Goal: Information Seeking & Learning: Learn about a topic

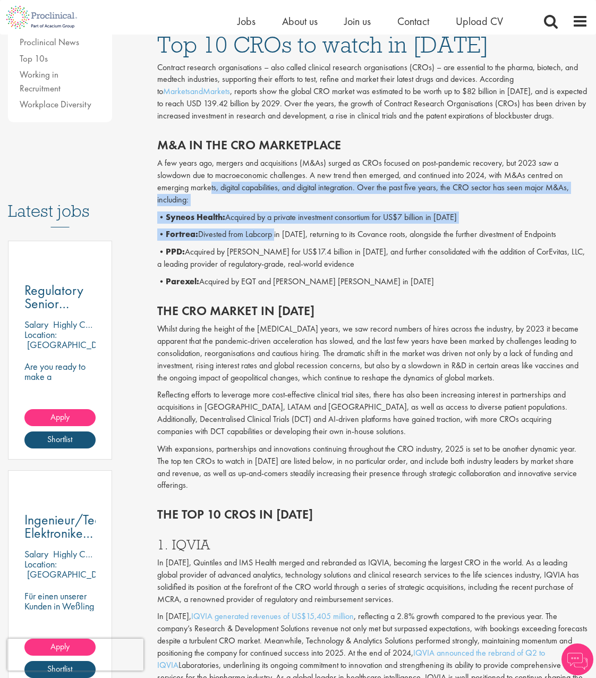
click at [275, 238] on div "M&A in the CRO marketplace A few years ago, mergers and acquisitions (M&As) sur…" at bounding box center [372, 210] width 447 height 166
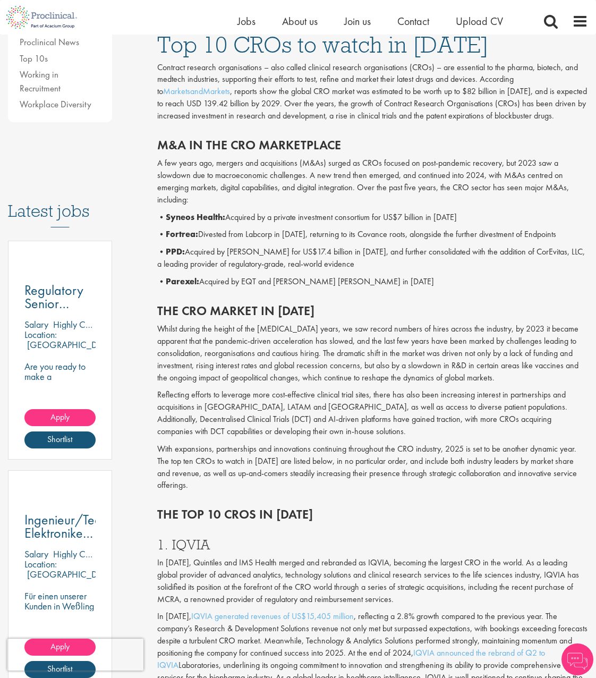
drag, startPoint x: 275, startPoint y: 239, endPoint x: 320, endPoint y: 280, distance: 61.3
click at [320, 280] on p "• Parexel: Acquired by EQT and [PERSON_NAME] [PERSON_NAME] in [DATE]" at bounding box center [372, 282] width 431 height 12
drag, startPoint x: 301, startPoint y: 202, endPoint x: 370, endPoint y: 226, distance: 73.1
click at [365, 224] on div "M&A in the CRO marketplace A few years ago, mergers and acquisitions (M&As) sur…" at bounding box center [372, 210] width 447 height 166
drag, startPoint x: 370, startPoint y: 226, endPoint x: 397, endPoint y: 327, distance: 104.3
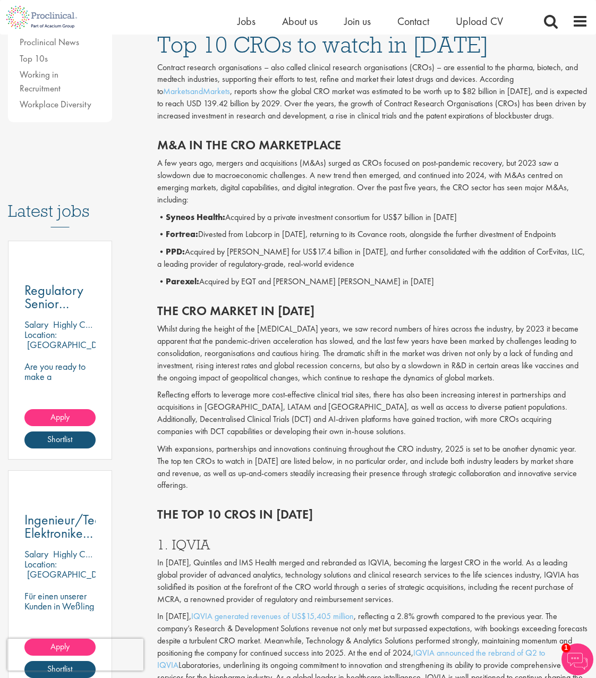
click at [397, 327] on p "Whilst during the height of the [MEDICAL_DATA] years, we saw record numbers of …" at bounding box center [372, 353] width 431 height 61
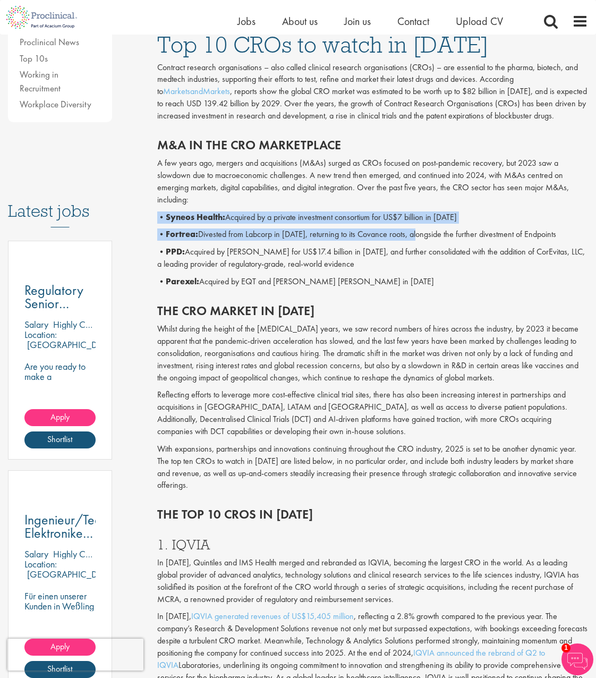
drag, startPoint x: 353, startPoint y: 203, endPoint x: 420, endPoint y: 240, distance: 76.6
click at [420, 240] on div "M&A in the CRO marketplace A few years ago, mergers and acquisitions (M&As) sur…" at bounding box center [372, 210] width 447 height 166
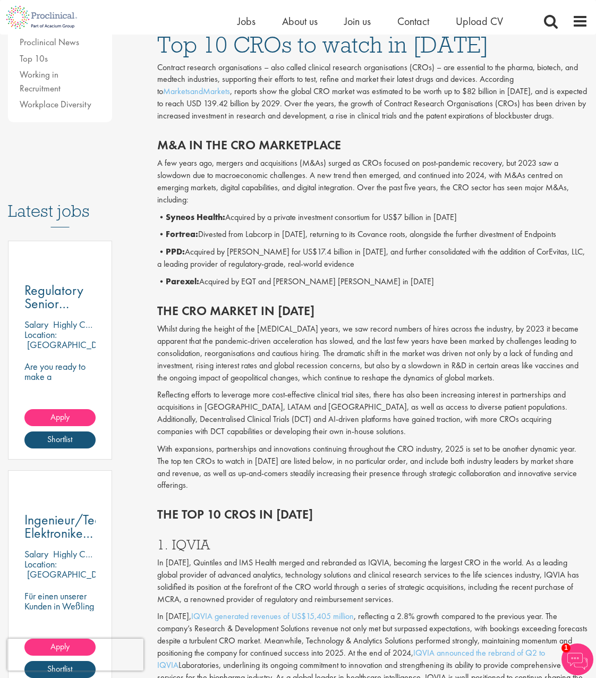
drag, startPoint x: 420, startPoint y: 240, endPoint x: 454, endPoint y: 282, distance: 53.7
click at [454, 282] on div "M&A in the CRO marketplace A few years ago, mergers and acquisitions (M&As) sur…" at bounding box center [372, 210] width 447 height 166
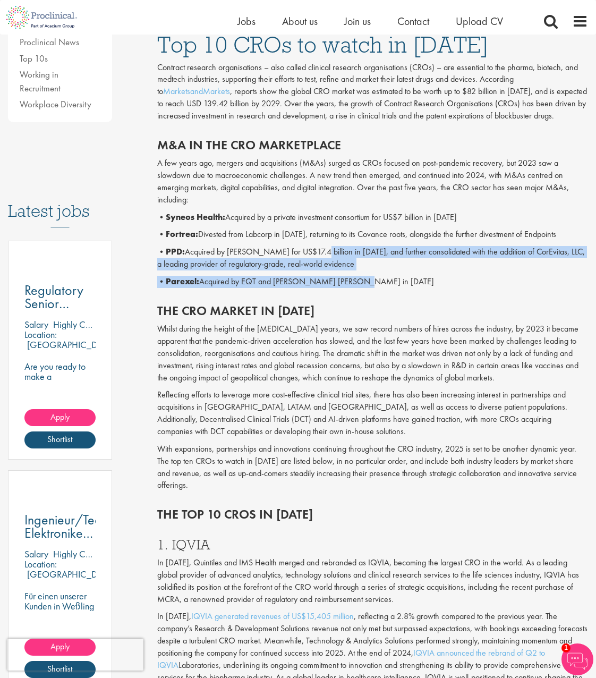
drag, startPoint x: 407, startPoint y: 281, endPoint x: 263, endPoint y: 228, distance: 153.2
click at [268, 230] on div "M&A in the CRO marketplace A few years ago, mergers and acquisitions (M&As) sur…" at bounding box center [372, 210] width 447 height 166
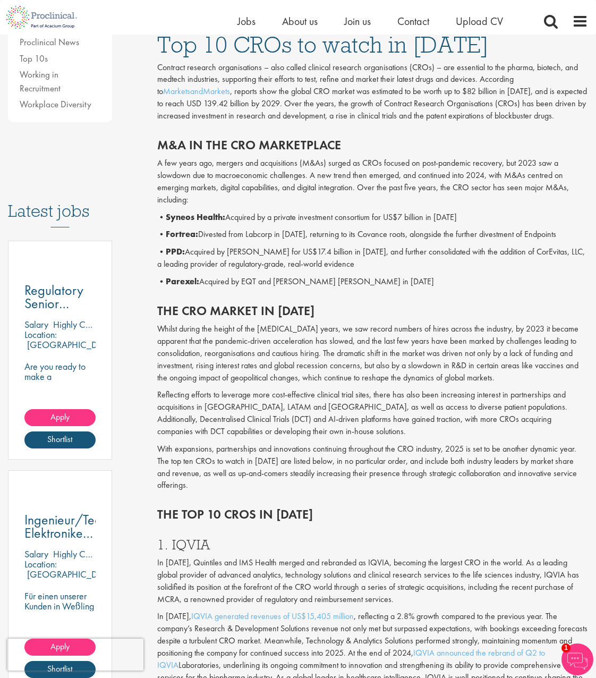
click at [108, 221] on h3 "Latest jobs" at bounding box center [60, 201] width 104 height 52
click at [225, 217] on b "Syneos Health:" at bounding box center [195, 216] width 59 height 11
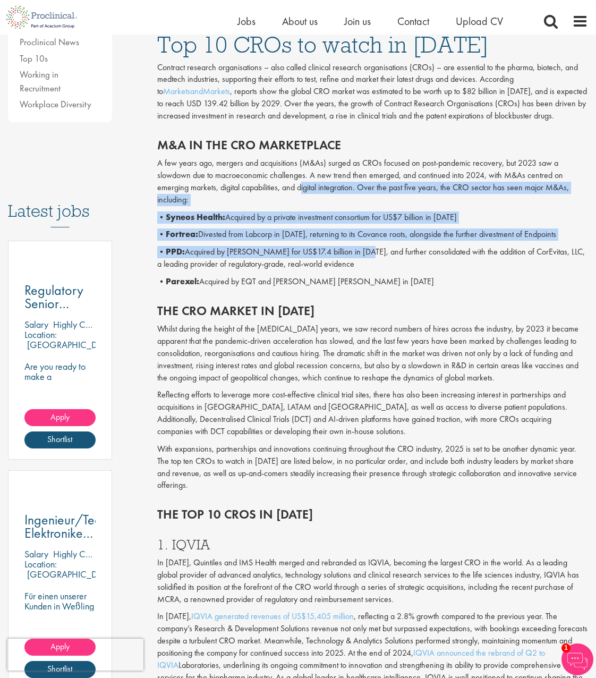
drag, startPoint x: 301, startPoint y: 192, endPoint x: 359, endPoint y: 258, distance: 87.3
click at [359, 258] on div "M&A in the CRO marketplace A few years ago, mergers and acquisitions (M&As) sur…" at bounding box center [372, 210] width 447 height 166
click at [359, 258] on p "• PPD: Acquired by [PERSON_NAME] for US$17.4 billion in [DATE], and further con…" at bounding box center [372, 258] width 431 height 24
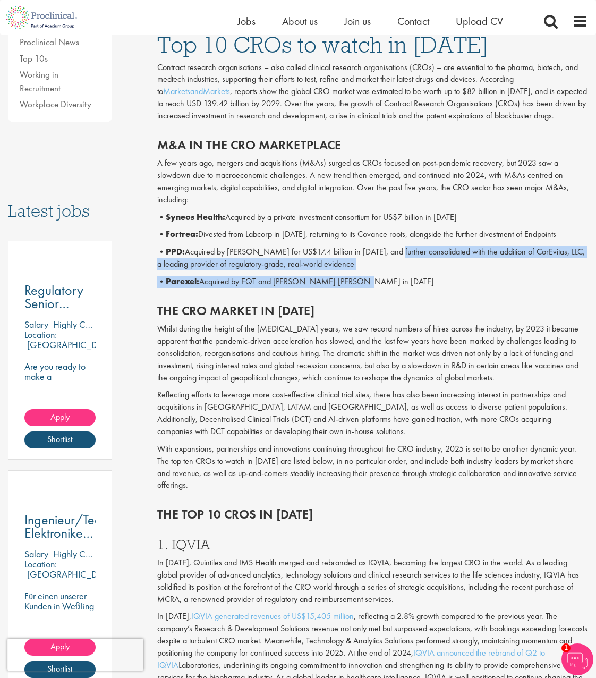
drag, startPoint x: 451, startPoint y: 290, endPoint x: 388, endPoint y: 252, distance: 73.9
click at [388, 252] on div "M&A in the CRO marketplace A few years ago, mergers and acquisitions (M&As) sur…" at bounding box center [372, 210] width 447 height 166
drag, startPoint x: 388, startPoint y: 252, endPoint x: 397, endPoint y: 286, distance: 35.8
click at [397, 286] on p "• Parexel: Acquired by EQT and [PERSON_NAME] [PERSON_NAME] in [DATE]" at bounding box center [372, 282] width 431 height 12
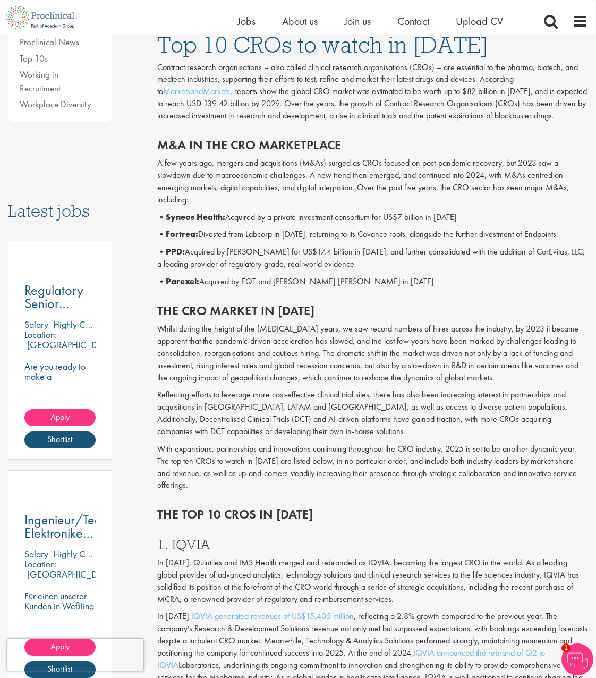
click at [402, 309] on h2 "The CRO market in [DATE]" at bounding box center [372, 311] width 431 height 14
click at [389, 317] on h2 "The CRO market in [DATE]" at bounding box center [372, 311] width 431 height 14
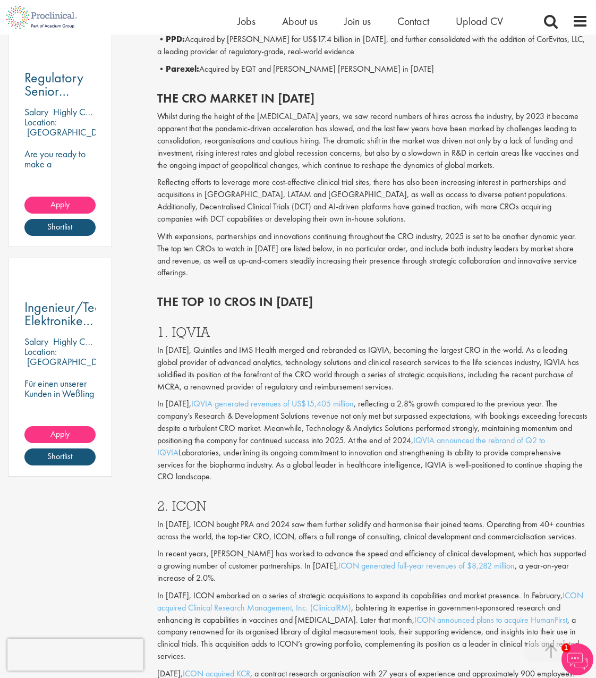
scroll to position [744, 0]
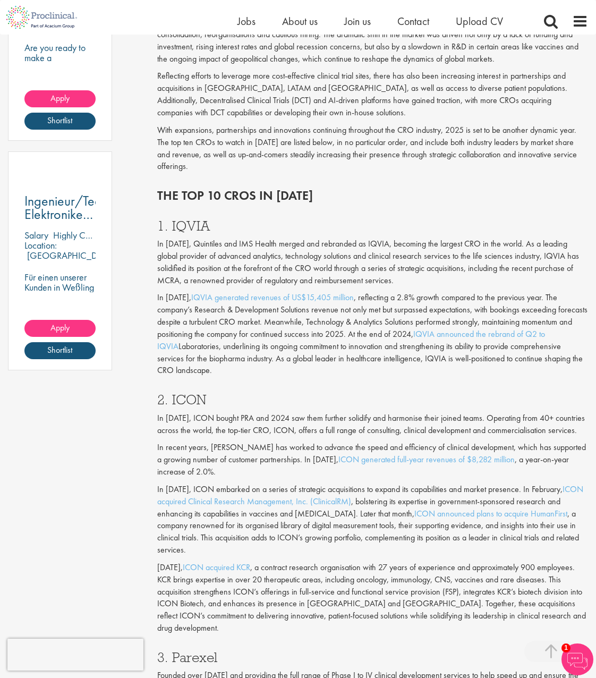
drag, startPoint x: 374, startPoint y: 182, endPoint x: 383, endPoint y: 201, distance: 21.6
click at [383, 201] on div "The top 10 CROs in [DATE]" at bounding box center [372, 193] width 447 height 30
click at [383, 199] on h2 "The top 10 CROs in [DATE]" at bounding box center [372, 196] width 431 height 14
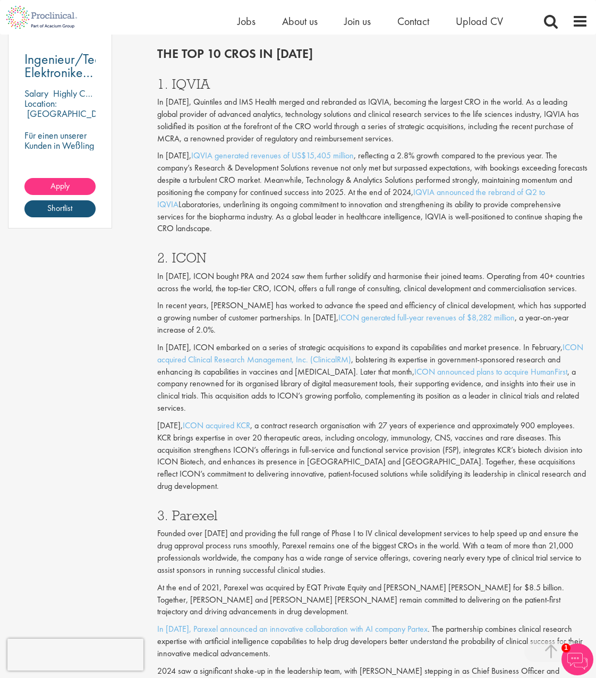
scroll to position [903, 0]
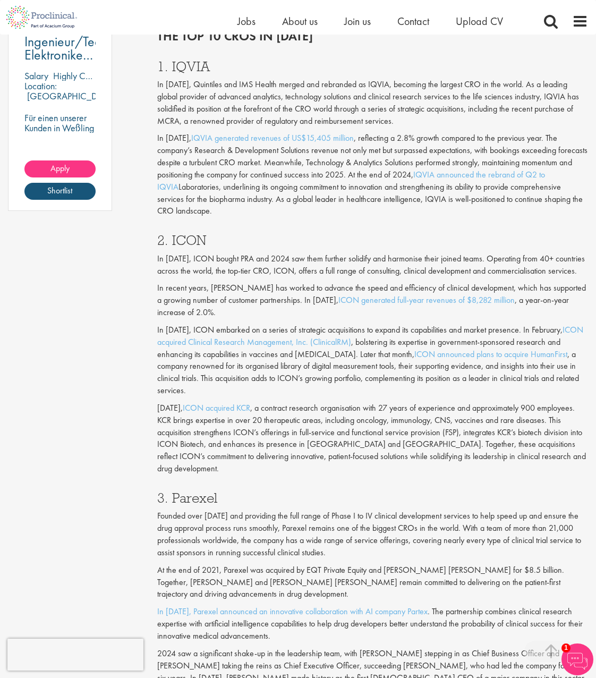
drag, startPoint x: 263, startPoint y: 214, endPoint x: 312, endPoint y: 260, distance: 66.9
drag, startPoint x: 312, startPoint y: 260, endPoint x: 238, endPoint y: 264, distance: 73.9
click at [238, 264] on p "In [DATE], ICON bought PRA and 2024 saw them further solidify and harmonise the…" at bounding box center [372, 265] width 431 height 24
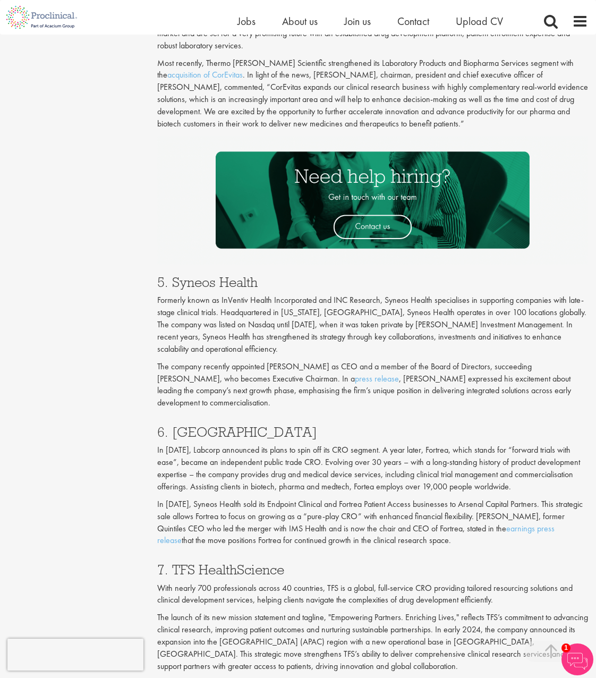
scroll to position [1859, 0]
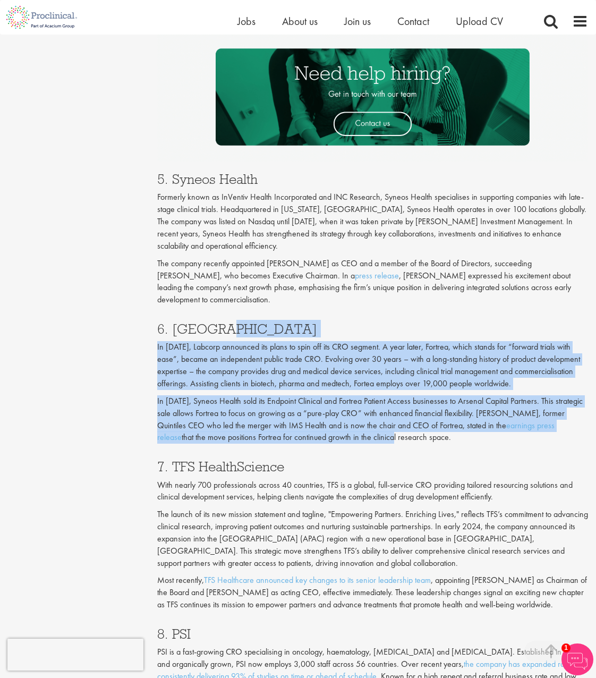
drag, startPoint x: 339, startPoint y: 260, endPoint x: 363, endPoint y: 409, distance: 151.1
click at [363, 408] on div "6. Fortrea In [DATE], Labcorp announced its plans to spin off its CRO segment. …" at bounding box center [372, 380] width 447 height 138
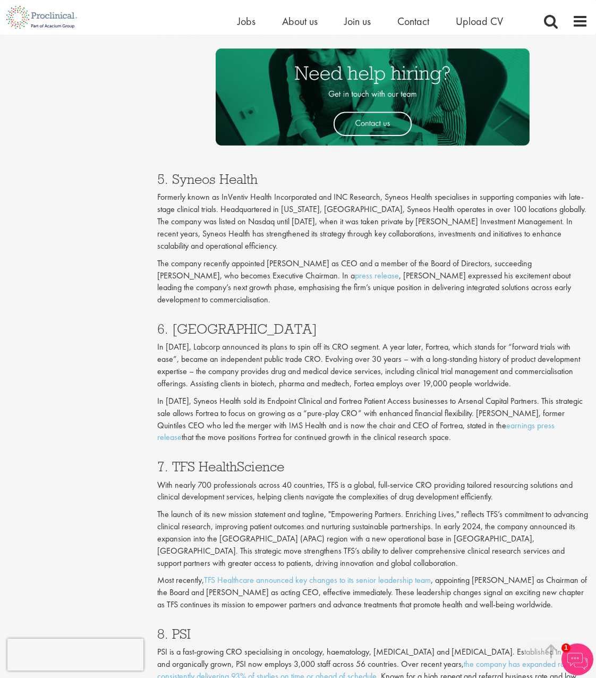
drag, startPoint x: 363, startPoint y: 409, endPoint x: 362, endPoint y: 429, distance: 20.2
click at [362, 459] on h3 "7. TFS HealthScience" at bounding box center [372, 466] width 431 height 14
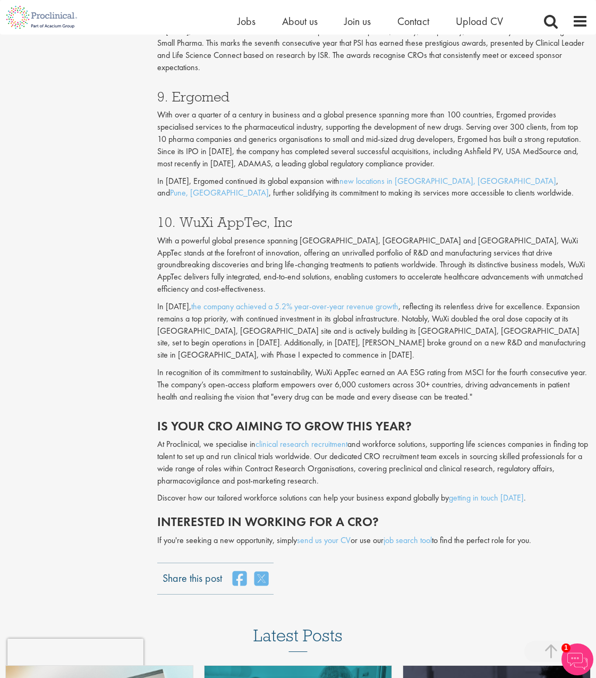
scroll to position [2549, 0]
